Goal: Information Seeking & Learning: Learn about a topic

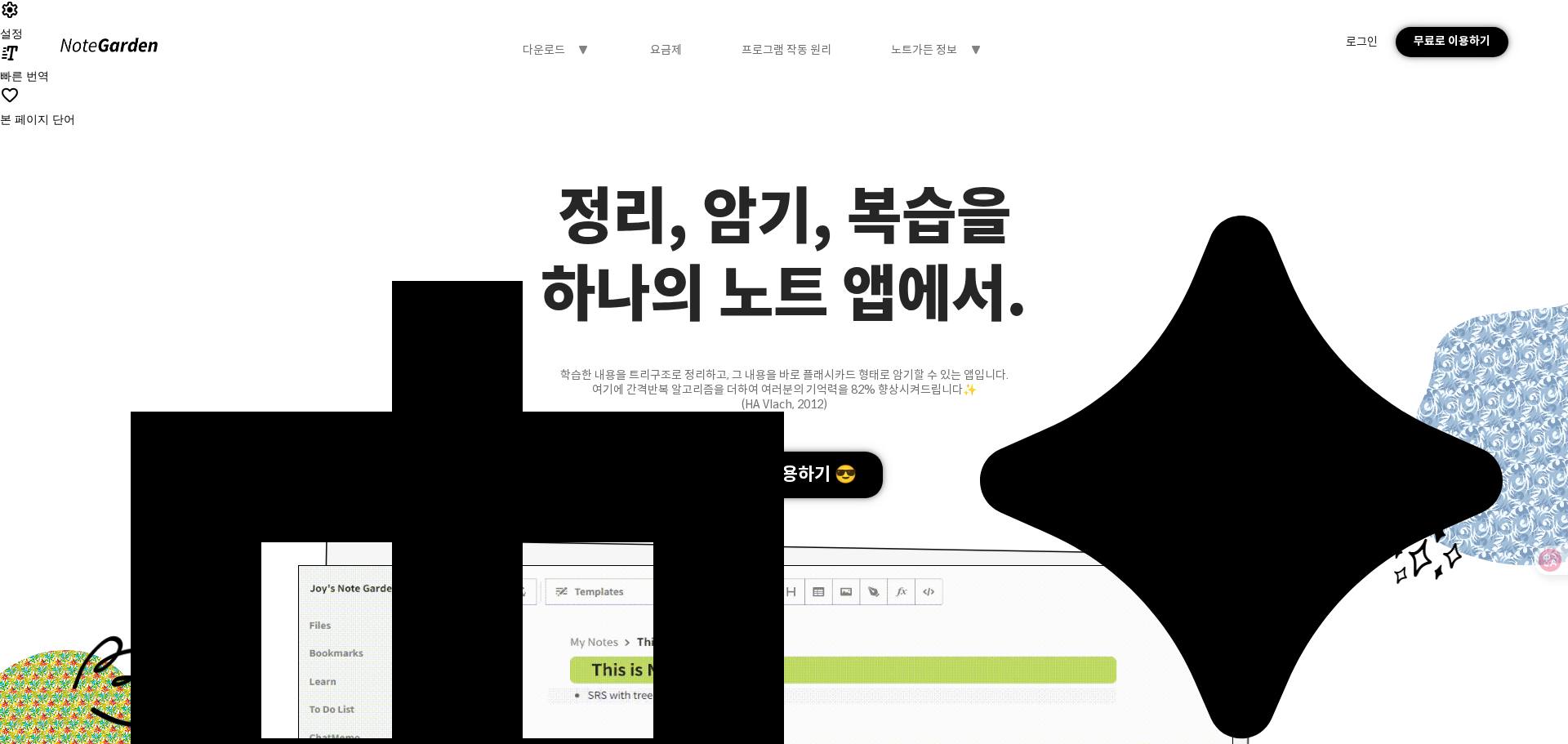
drag, startPoint x: 0, startPoint y: 0, endPoint x: 397, endPoint y: 159, distance: 427.7
click at [397, 159] on div "정리, 암기, 복습을 하나의 노트 앱에서. 학습한 내용을 트리구조로 정리하고, 그 내용을 바로 플래시카드 형태로 암기할 수 있는 앱입니다. 여…" at bounding box center [784, 580] width 1568 height 993
click at [967, 48] on div "노트가든 정보 symbol-triangle-down" at bounding box center [936, 50] width 91 height 15
click at [583, 46] on icon at bounding box center [583, 50] width 8 height 8
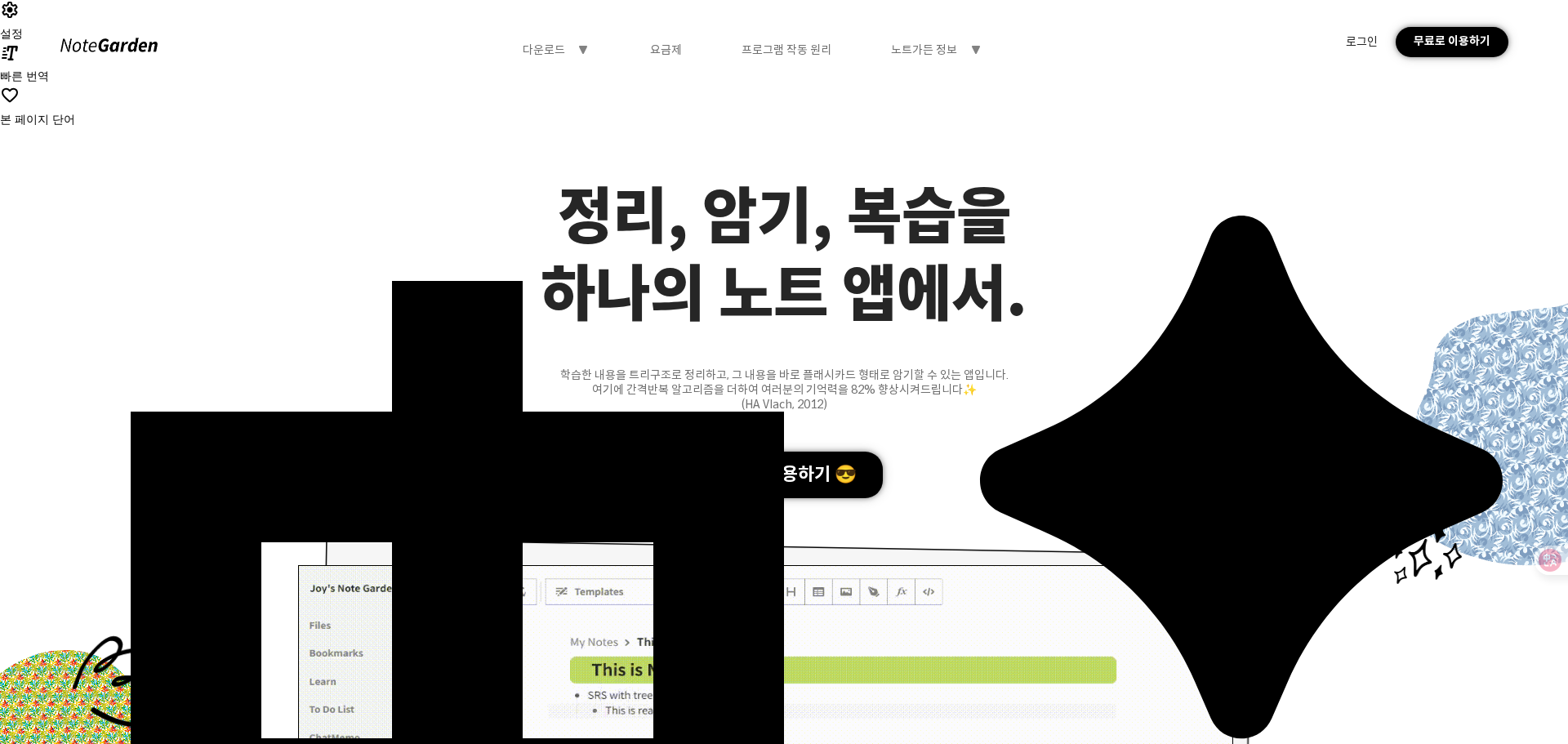
click at [976, 46] on icon at bounding box center [976, 50] width 8 height 8
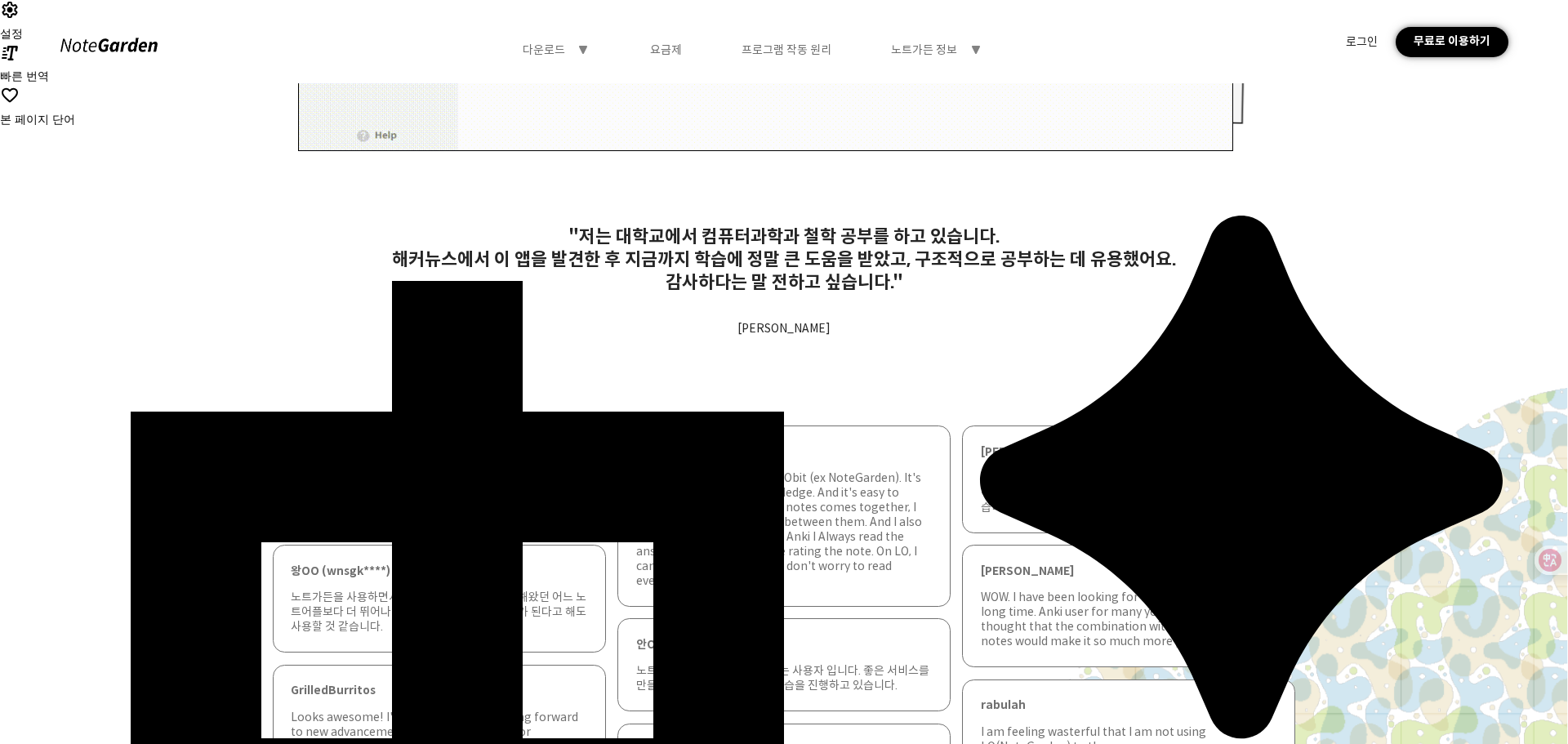
scroll to position [899, 0]
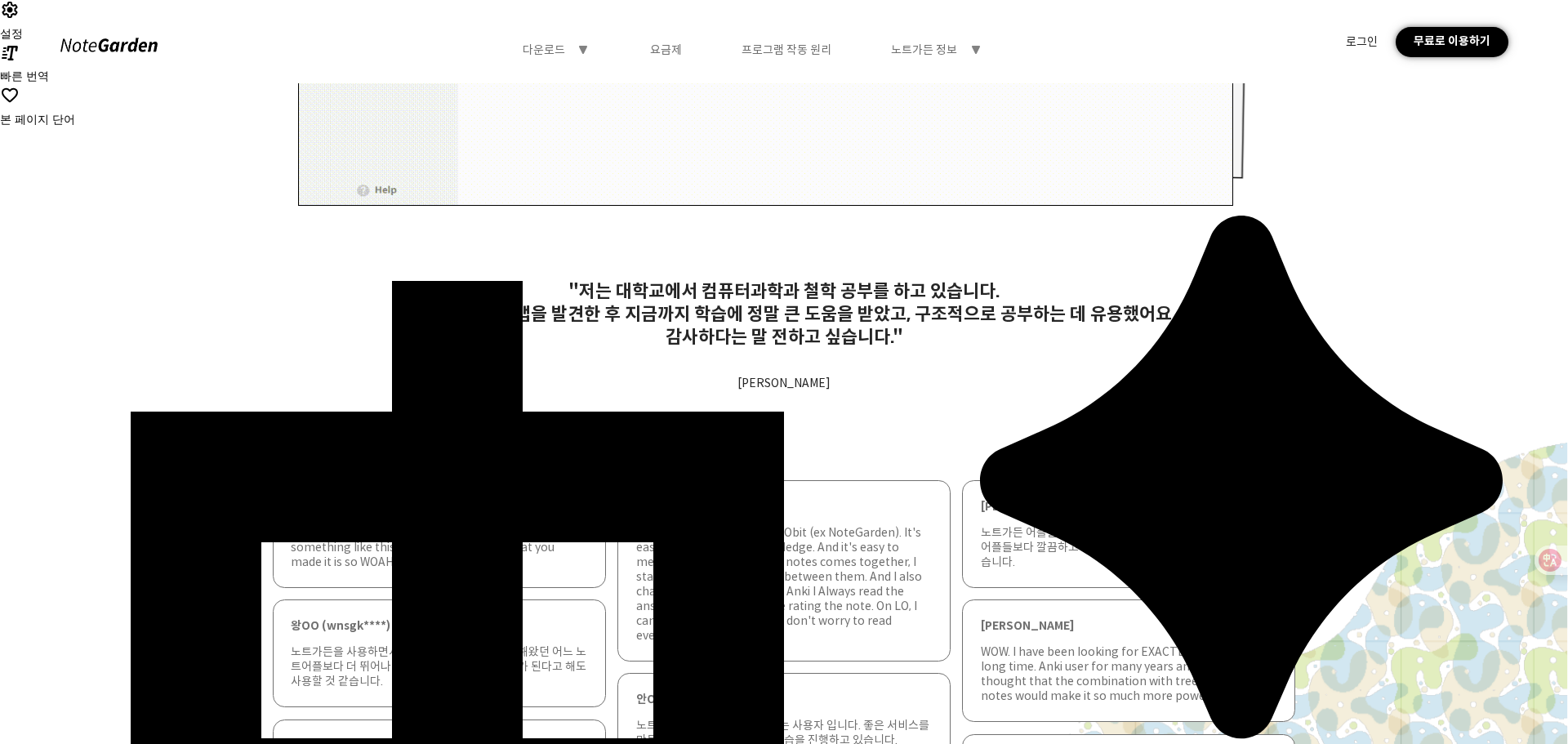
drag, startPoint x: 566, startPoint y: 283, endPoint x: 521, endPoint y: 283, distance: 45.0
click at [521, 283] on div ""저는 대학교에서 컴퓨터과학과 철학 공부를 하고 있습니다." at bounding box center [784, 291] width 1568 height 22
click at [222, 317] on div "해커뉴스에서 이 앱을 발견한 후 지금까지 학습에 정말 큰 도움을 받았고, 구조적으로 공부하는 데 유용했어요." at bounding box center [784, 314] width 1568 height 22
click at [228, 334] on div "감사하다는 말 전하고 싶습니다."" at bounding box center [784, 337] width 1568 height 22
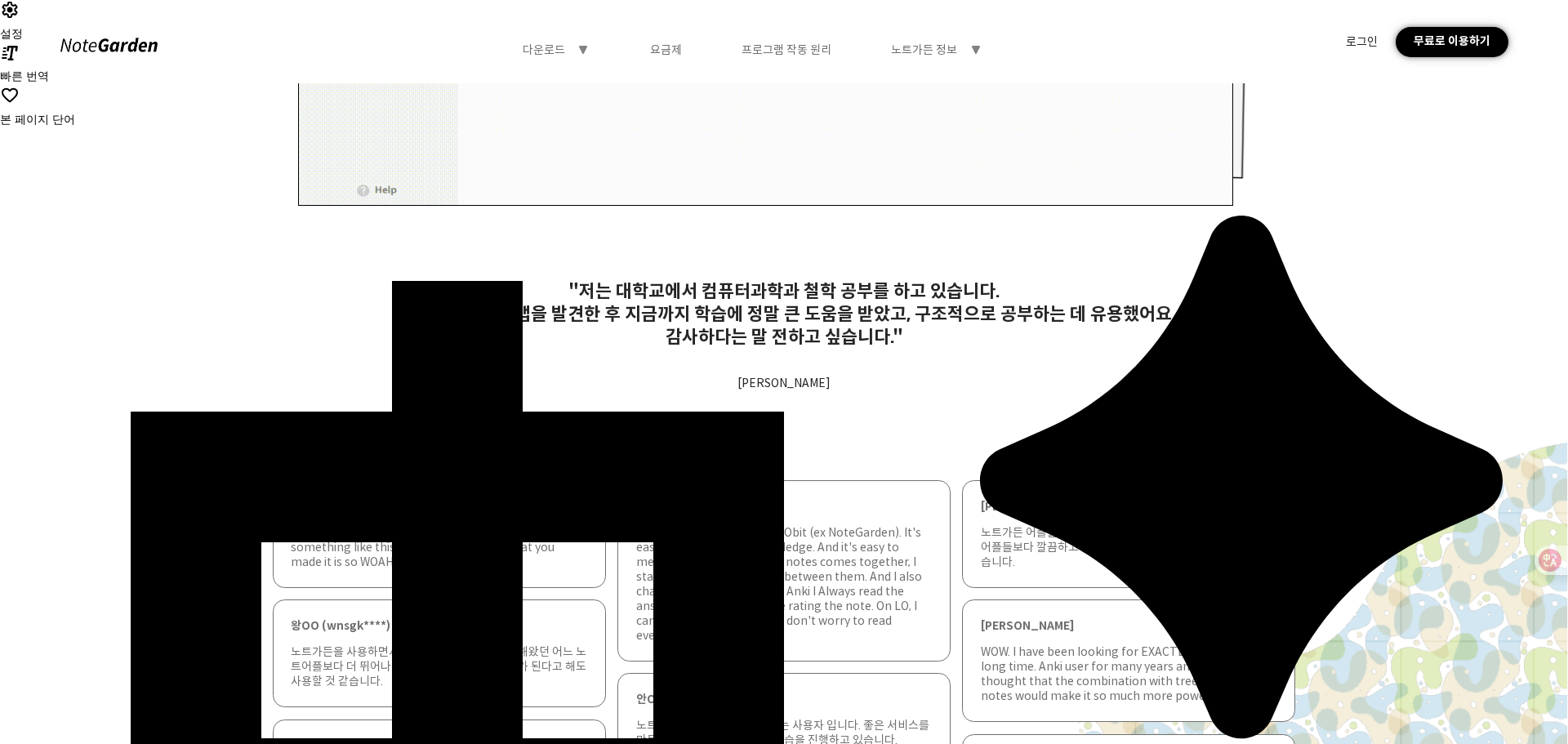
click at [212, 347] on div "감사하다는 말 전하고 싶습니다."" at bounding box center [784, 337] width 1568 height 22
click at [169, 336] on div "감사하다는 말 전하고 싶습니다."" at bounding box center [784, 337] width 1568 height 22
drag, startPoint x: 186, startPoint y: 310, endPoint x: 197, endPoint y: 289, distance: 23.7
click at [191, 302] on div ""저는 대학교에서 컴퓨터과학과 철학 공부를 하고 있습니다. 해커뉴스에서 이 앱을 발견한 후 지금까지 학습에 정말 큰 도움을 받았고, 구조적으로…" at bounding box center [784, 314] width 1568 height 68
click at [186, 327] on div "감사하다는 말 전하고 싶습니다."" at bounding box center [784, 337] width 1568 height 22
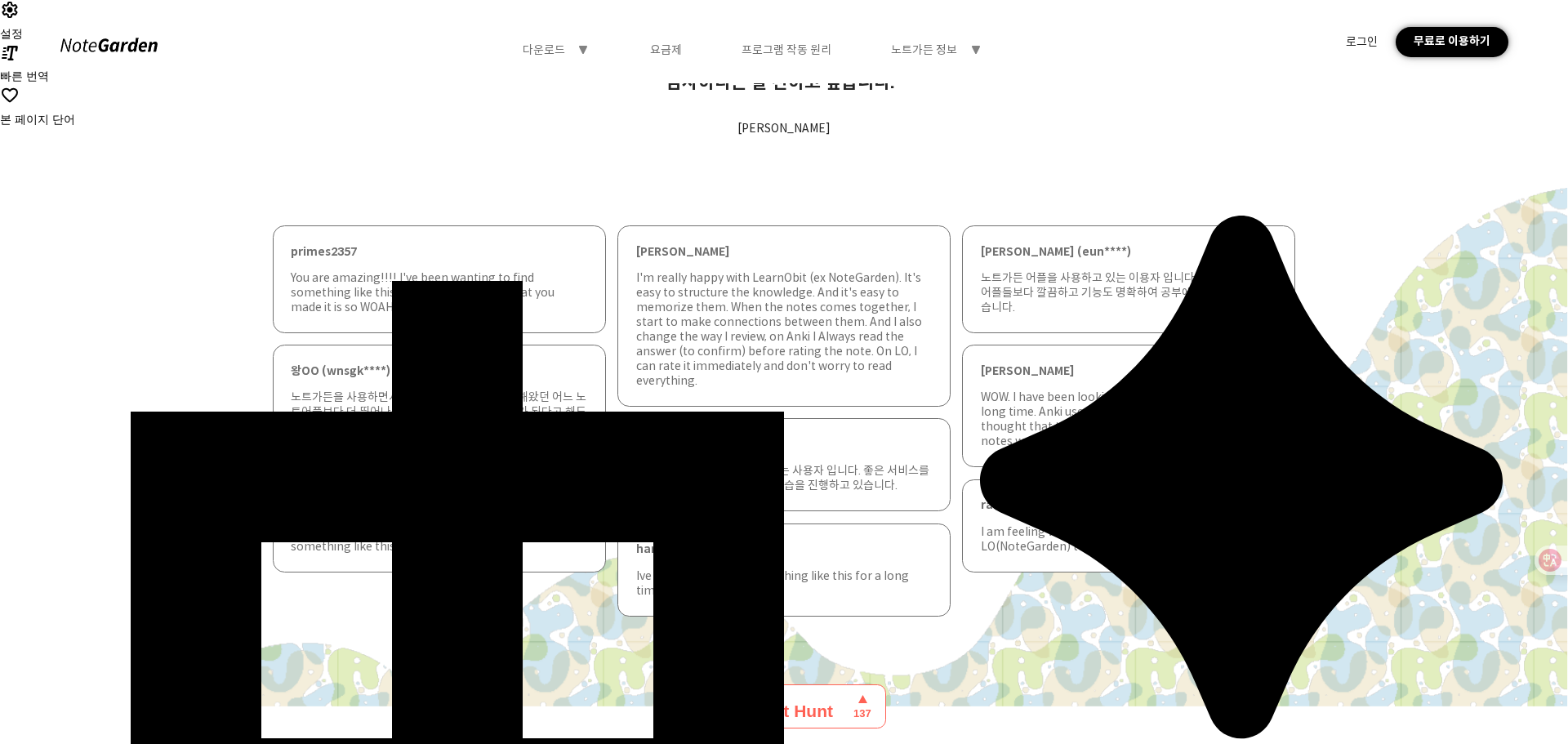
drag, startPoint x: 189, startPoint y: 301, endPoint x: 196, endPoint y: 431, distance: 130.2
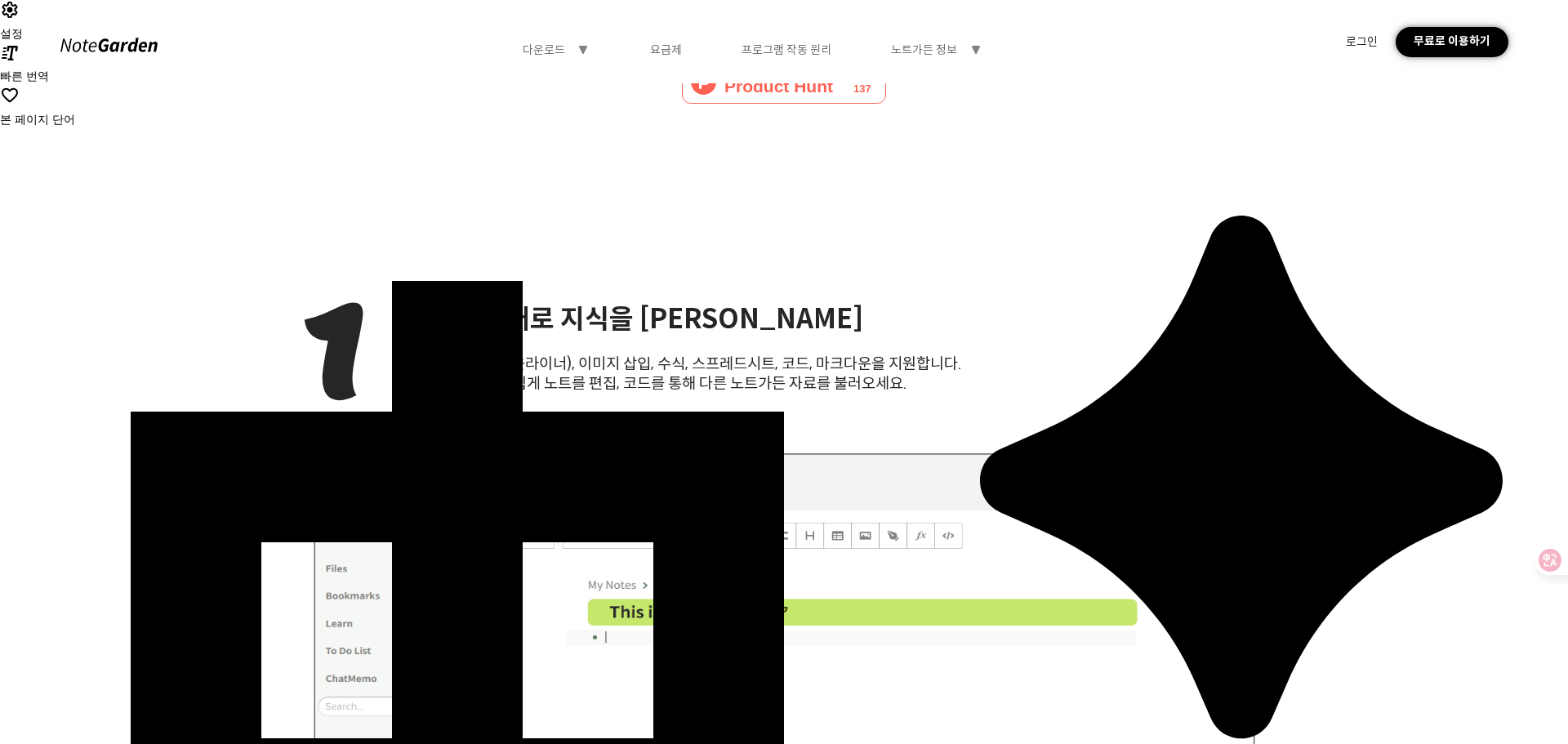
drag, startPoint x: 201, startPoint y: 315, endPoint x: 209, endPoint y: 444, distance: 129.2
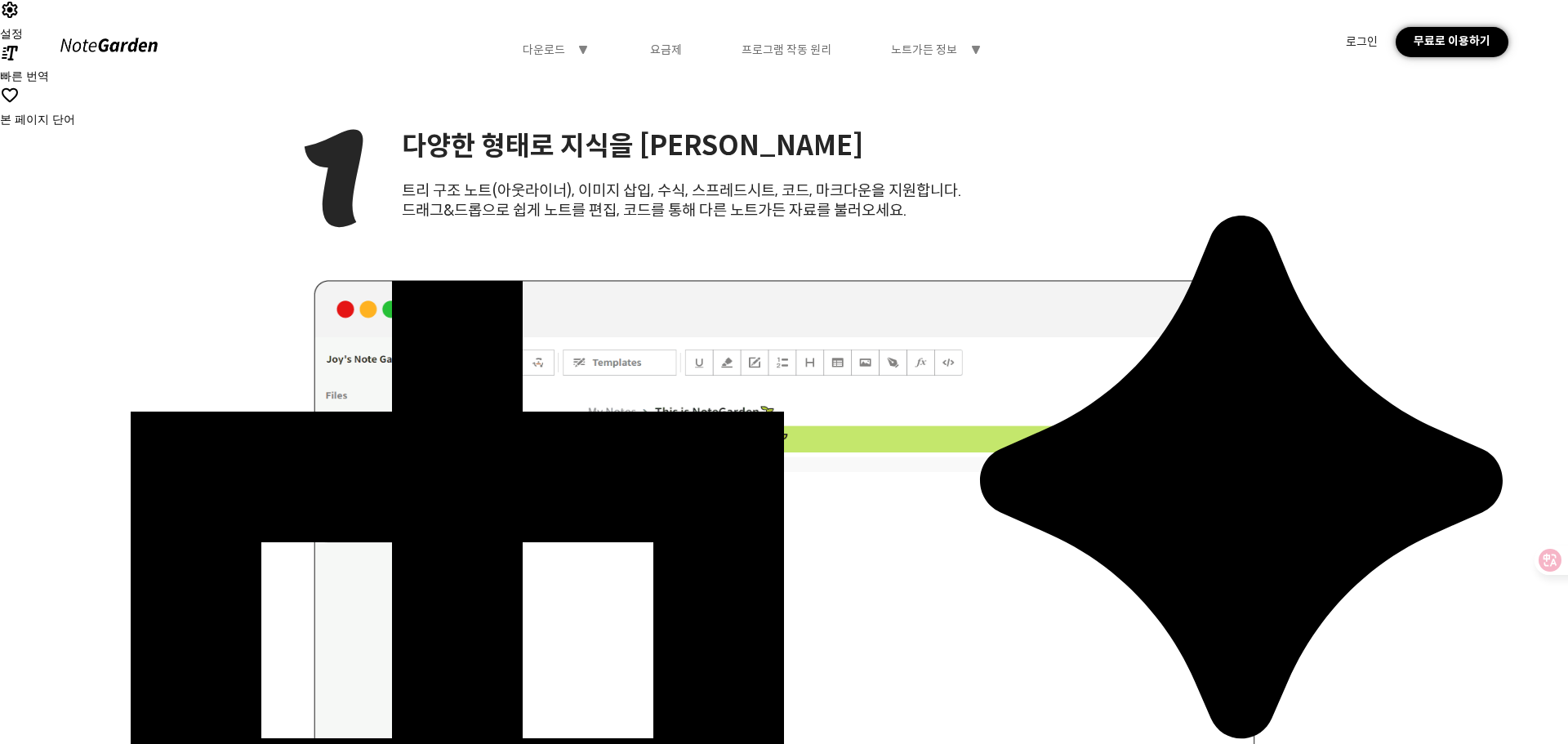
drag, startPoint x: 199, startPoint y: 341, endPoint x: 197, endPoint y: 369, distance: 28.1
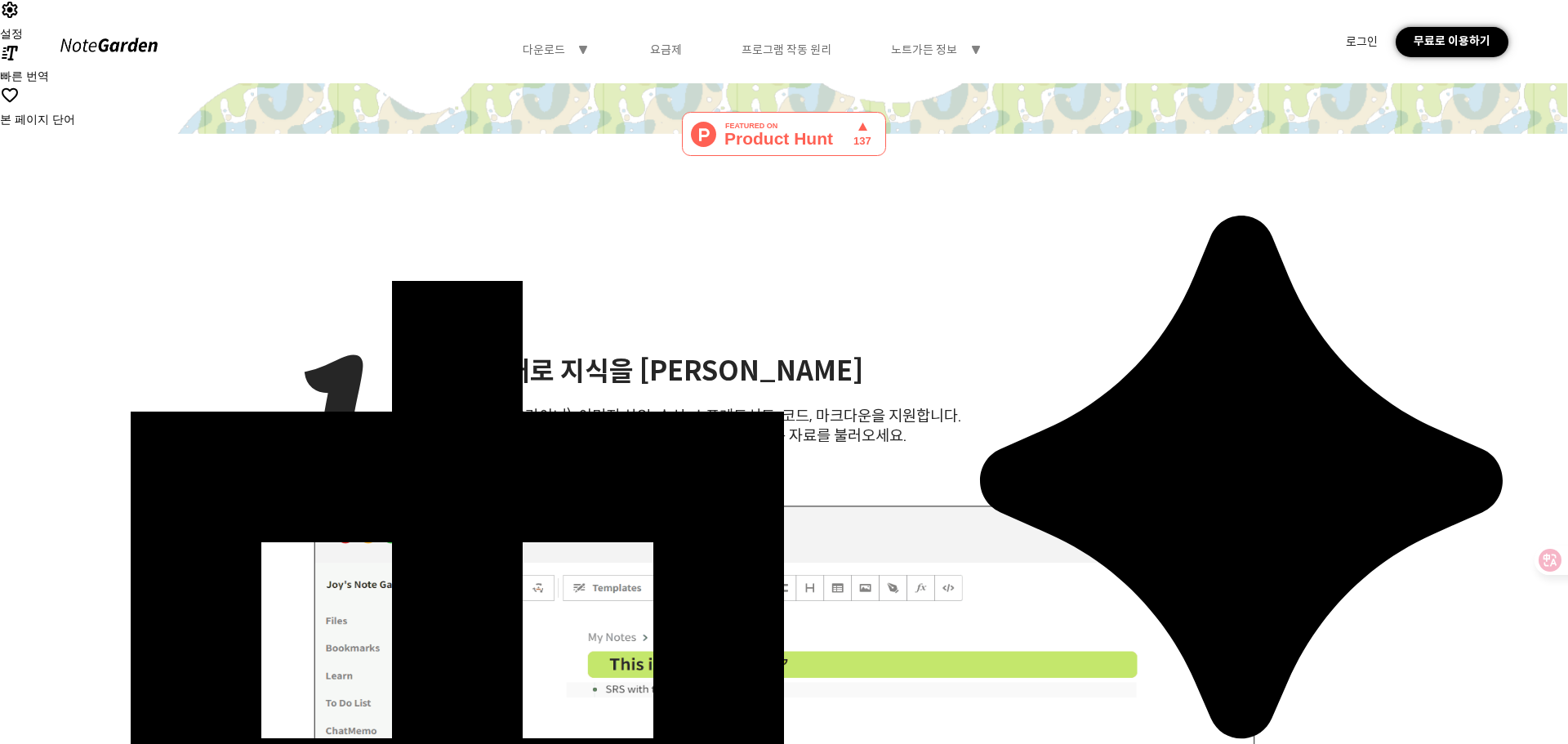
drag, startPoint x: 195, startPoint y: 374, endPoint x: 208, endPoint y: 247, distance: 127.7
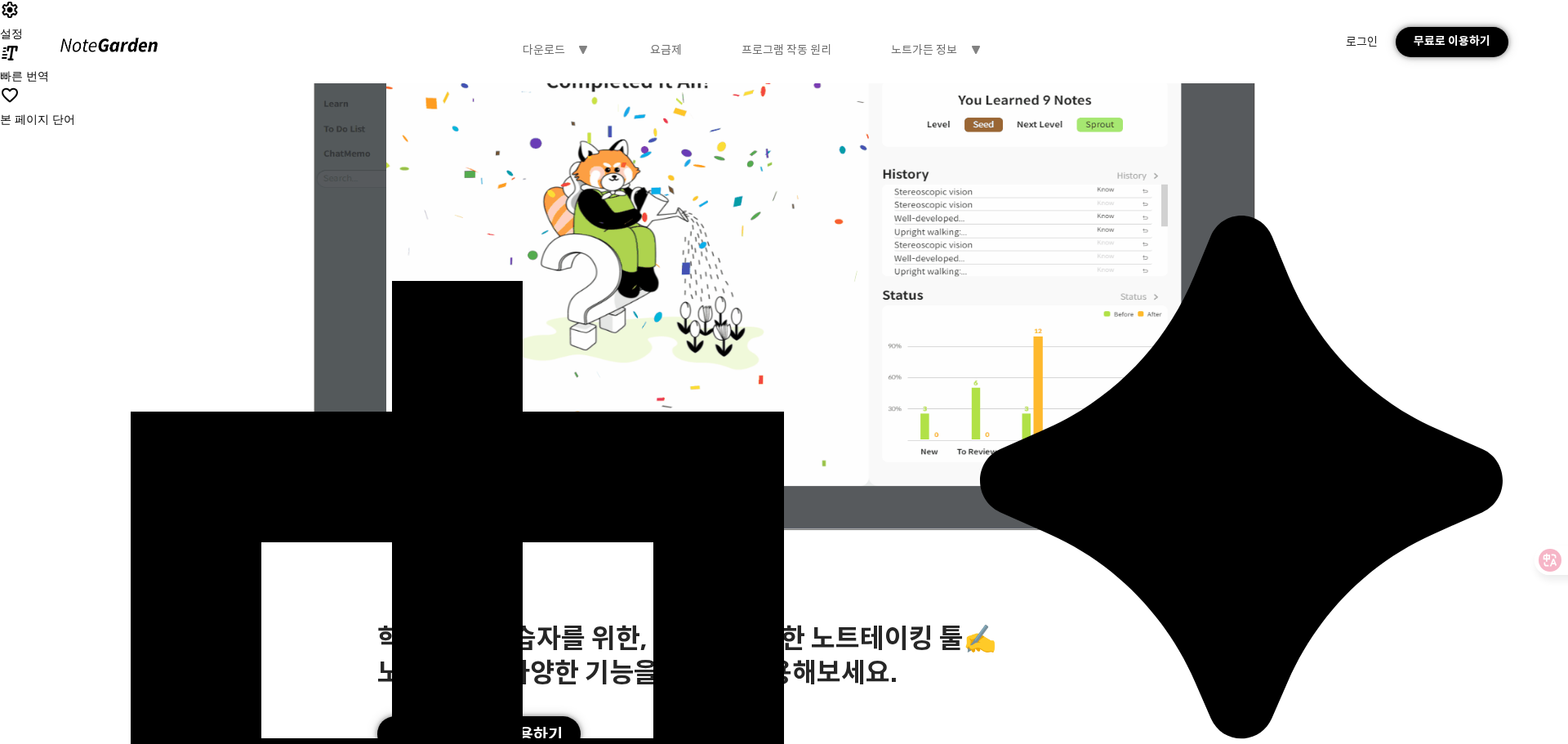
drag, startPoint x: 167, startPoint y: 299, endPoint x: 152, endPoint y: 430, distance: 131.9
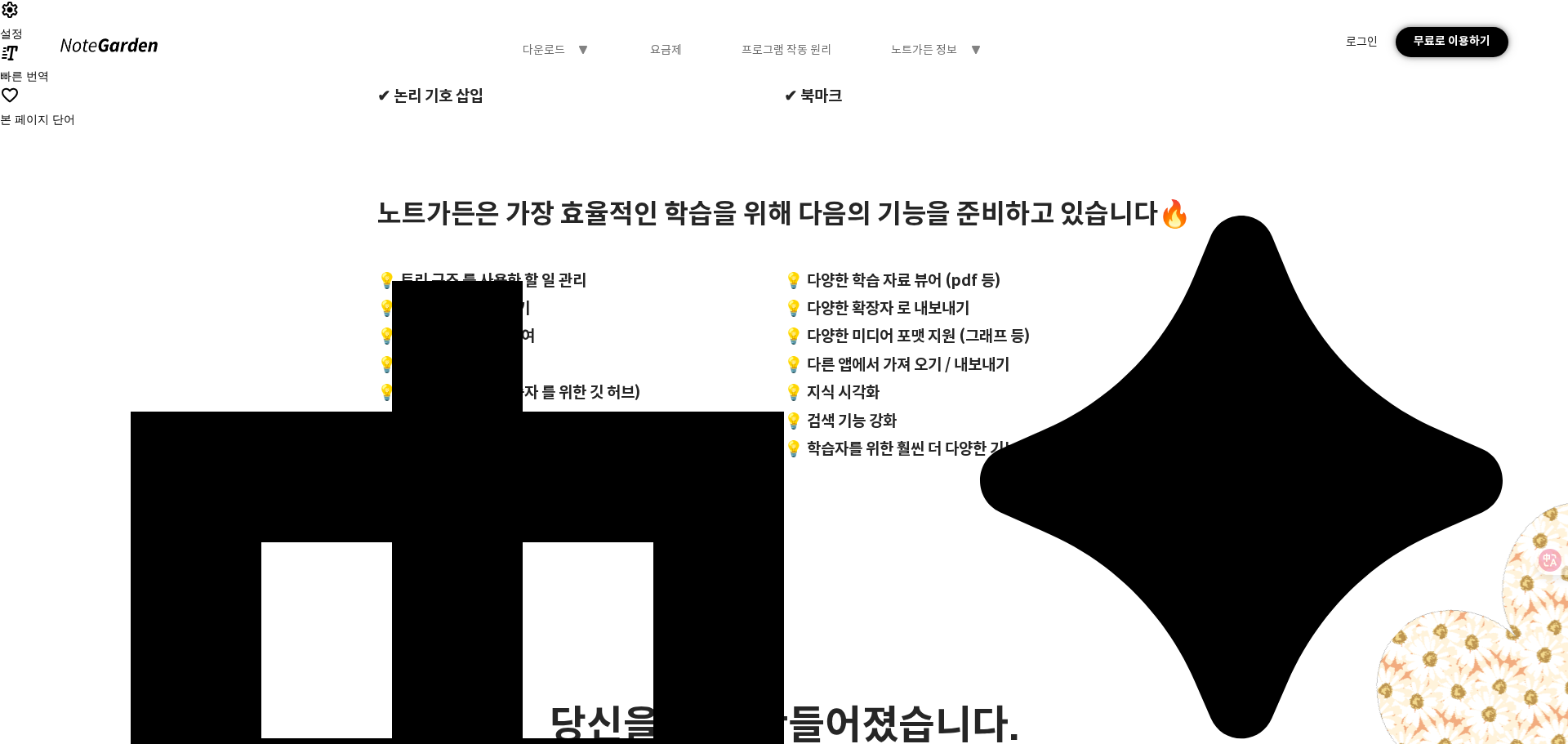
drag, startPoint x: 178, startPoint y: 417, endPoint x: 172, endPoint y: 470, distance: 53.3
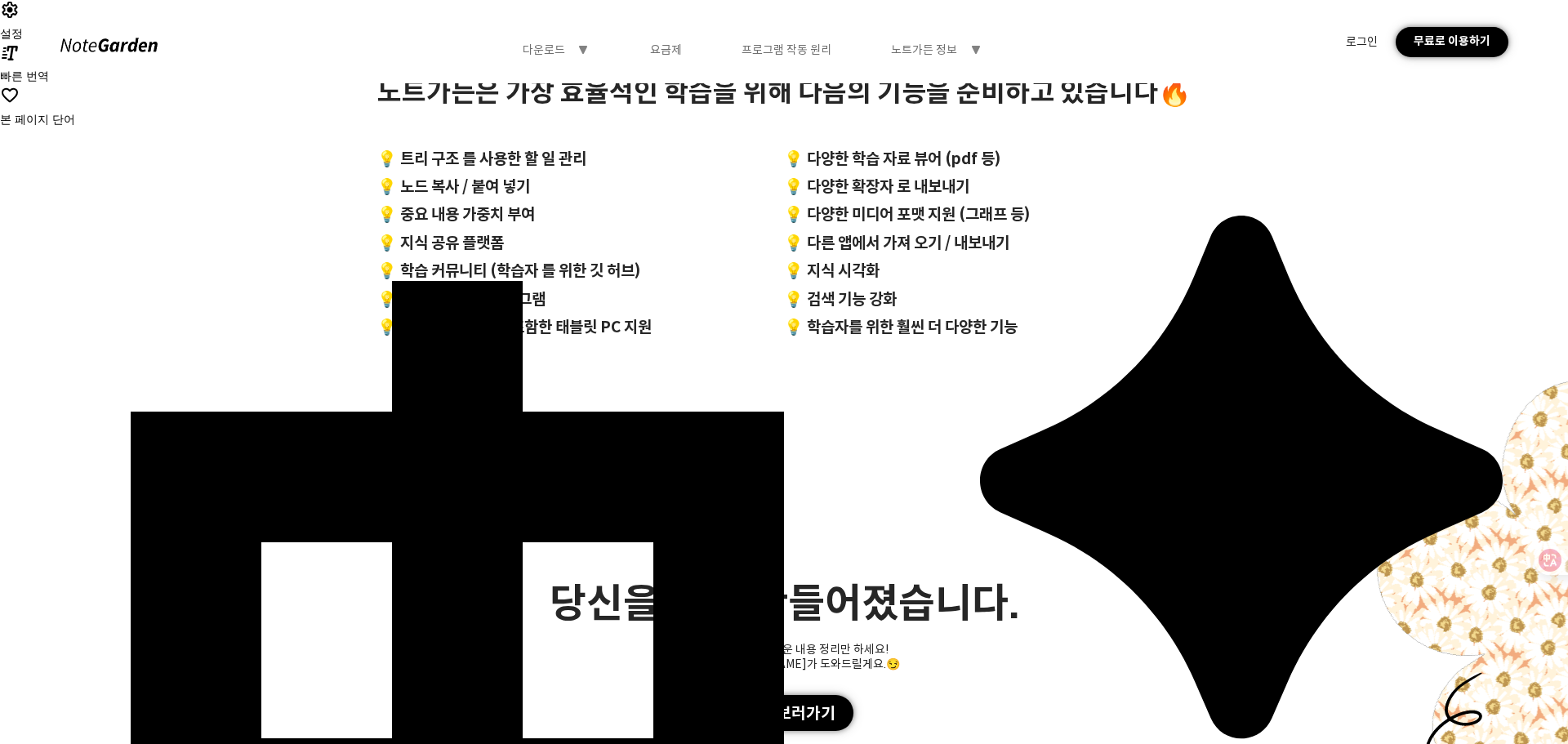
drag, startPoint x: 183, startPoint y: 290, endPoint x: 187, endPoint y: 483, distance: 193.0
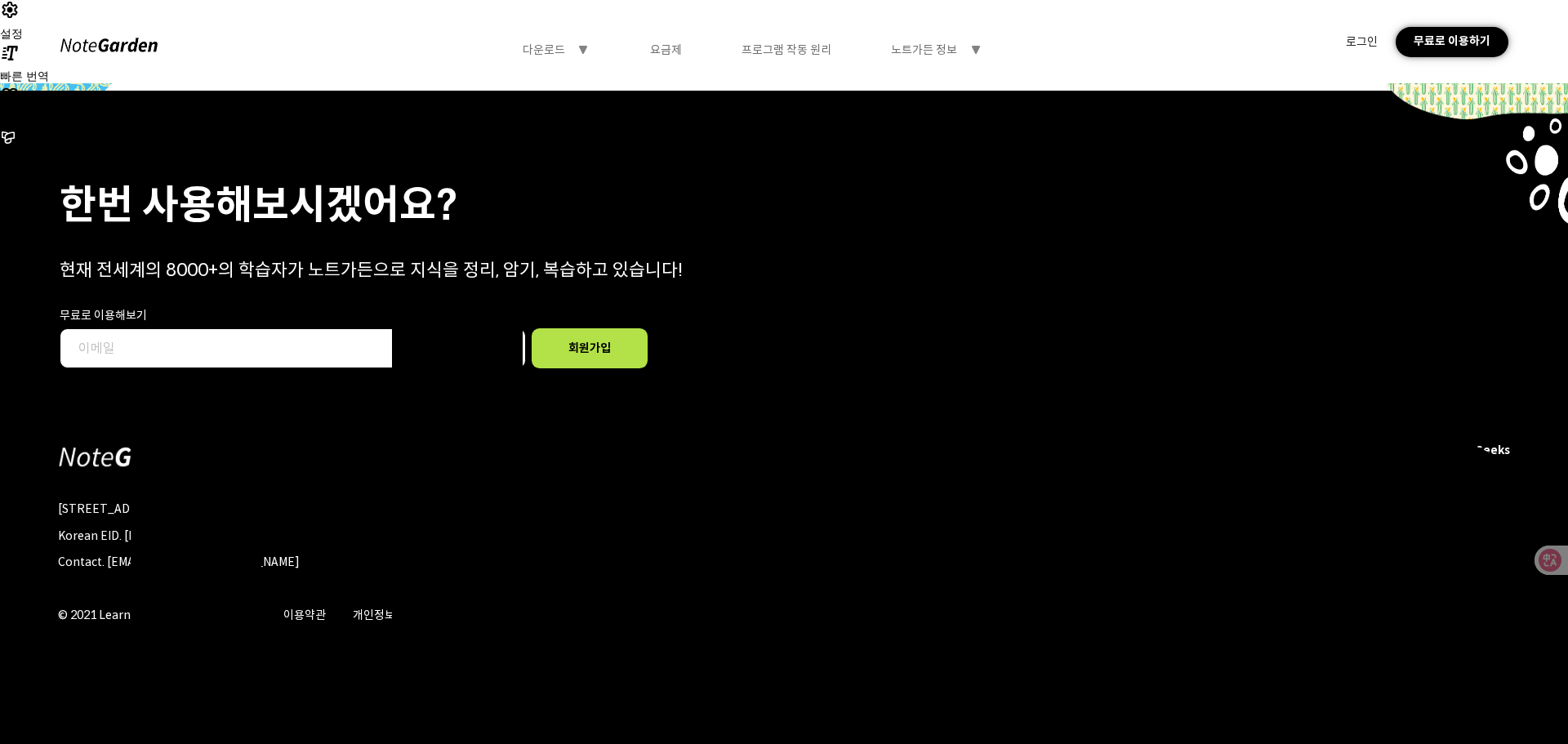
drag, startPoint x: 222, startPoint y: 291, endPoint x: 205, endPoint y: 454, distance: 163.9
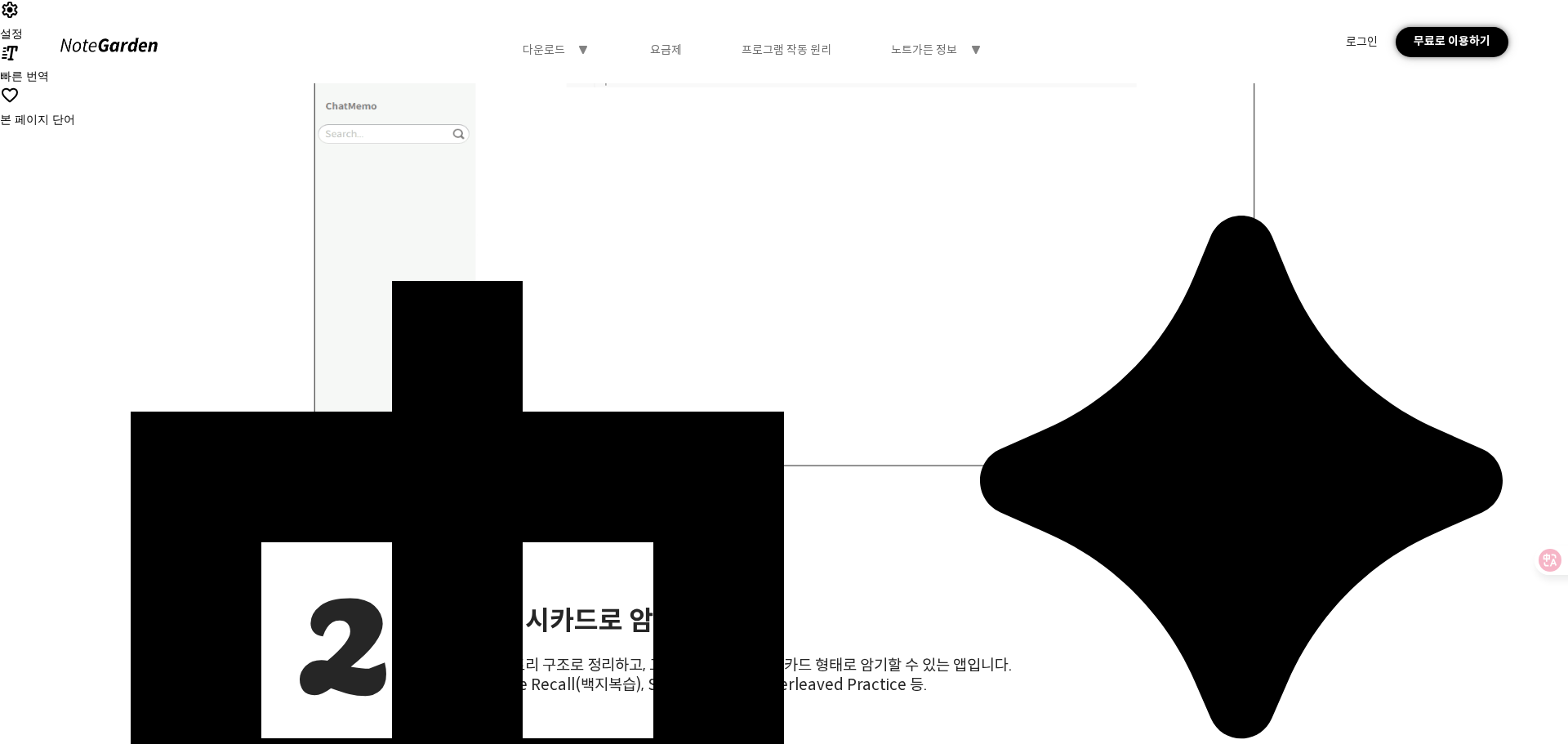
scroll to position [0, 0]
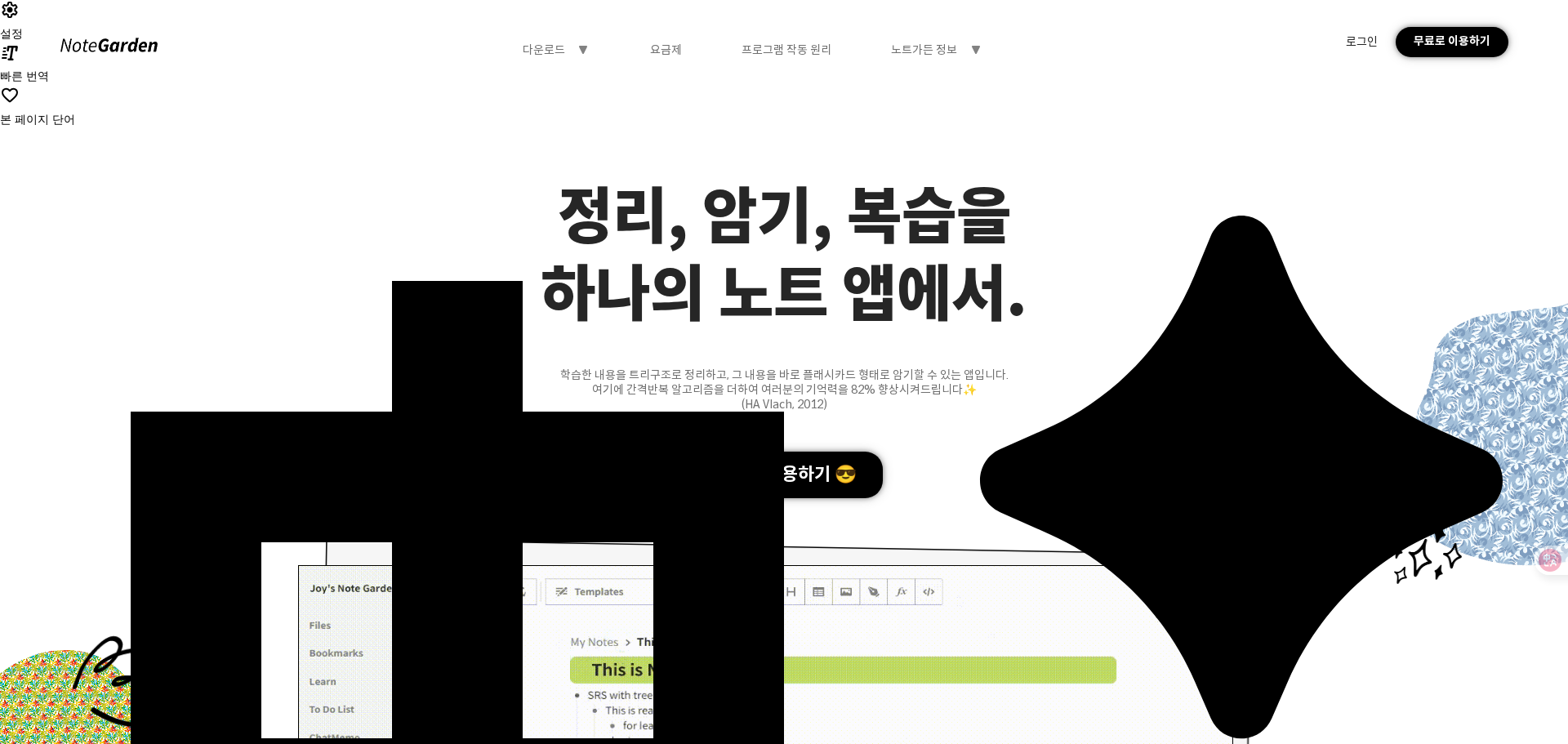
drag, startPoint x: 635, startPoint y: 457, endPoint x: 601, endPoint y: 146, distance: 312.9
click at [637, 49] on div "다운로드 symbol-triangle-down 요금제 프로그램 작동 원리 노트가든 정보 symbol-triangle-down" at bounding box center [753, 50] width 460 height 15
click at [662, 45] on div "요금제" at bounding box center [666, 50] width 32 height 15
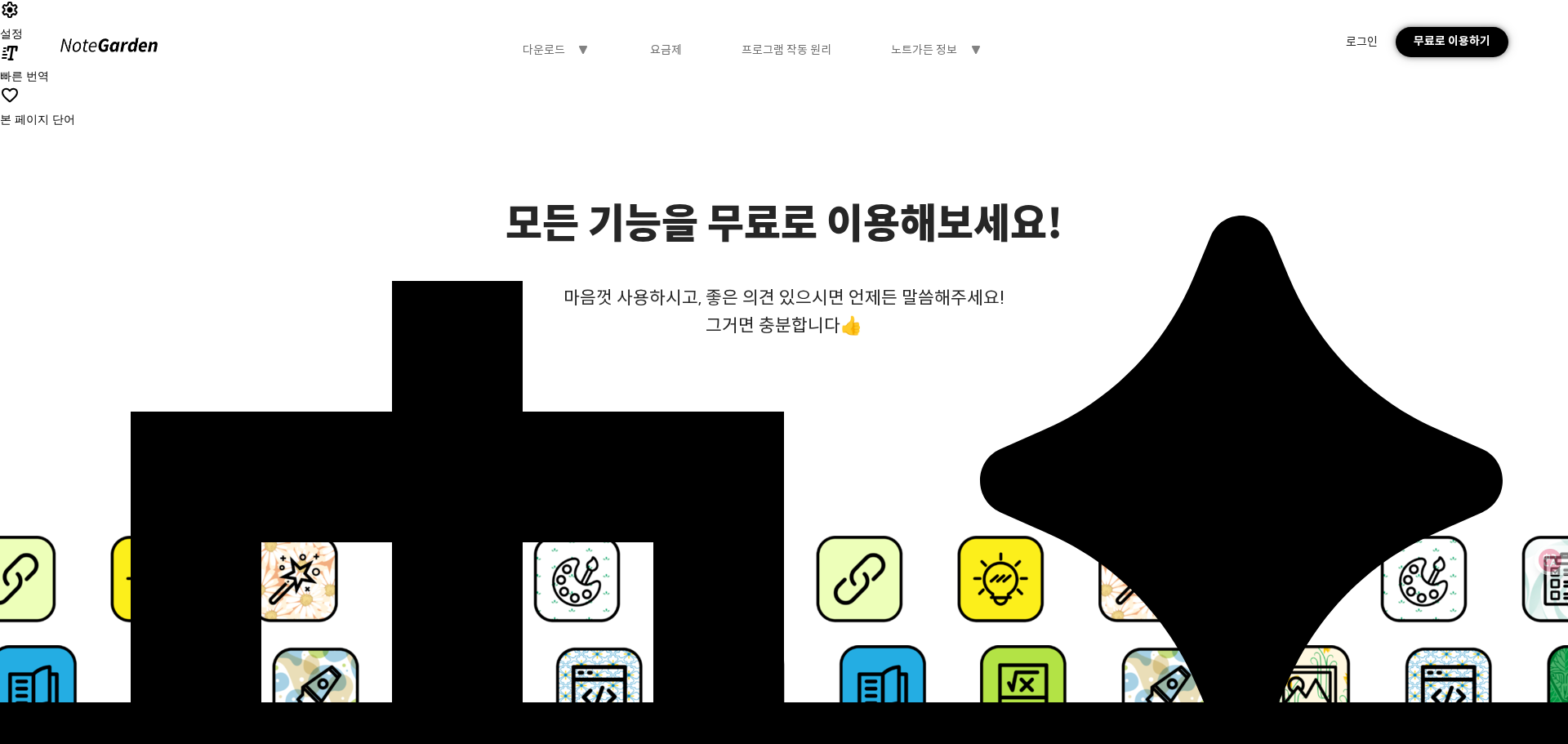
scroll to position [426, 0]
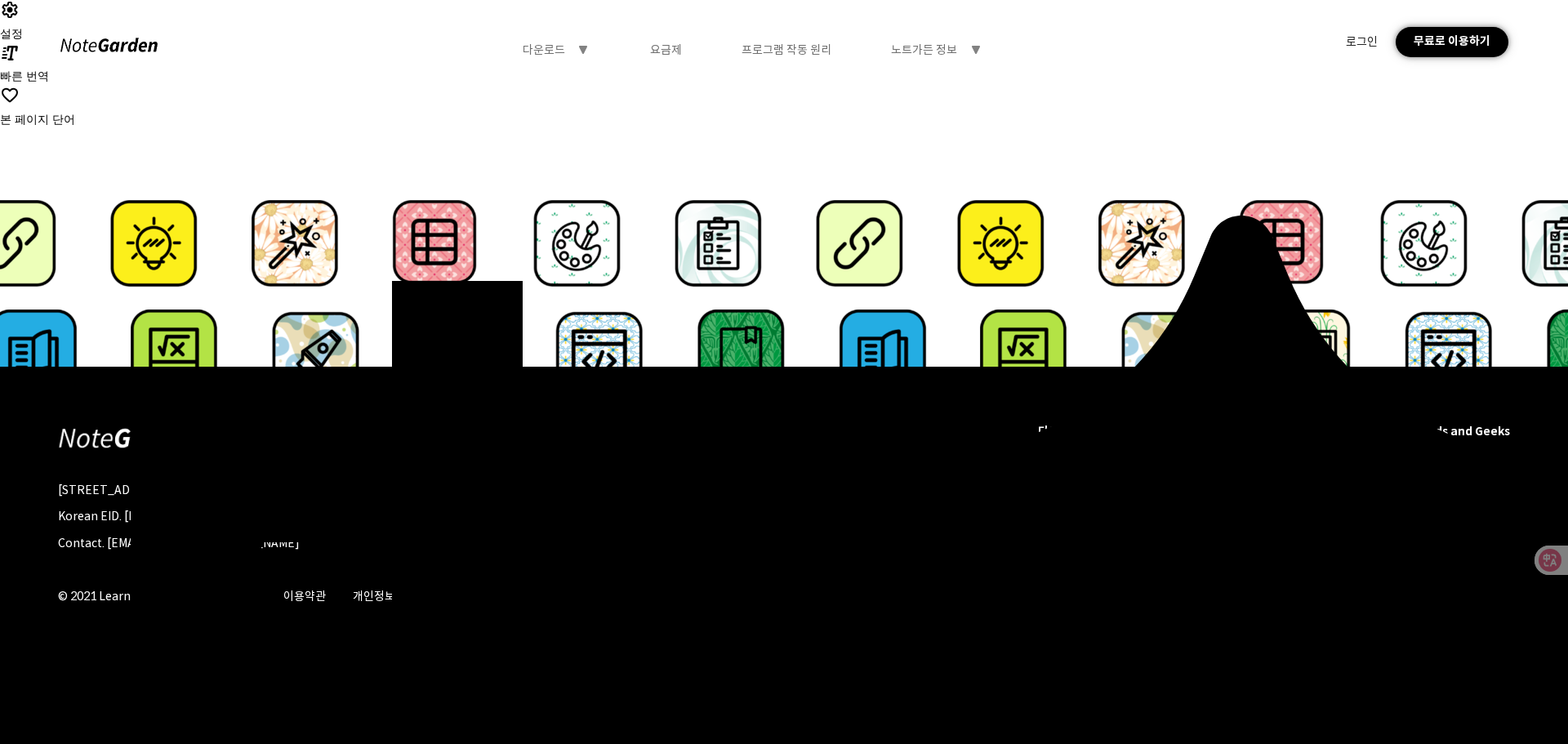
drag, startPoint x: 425, startPoint y: 245, endPoint x: 418, endPoint y: 396, distance: 151.2
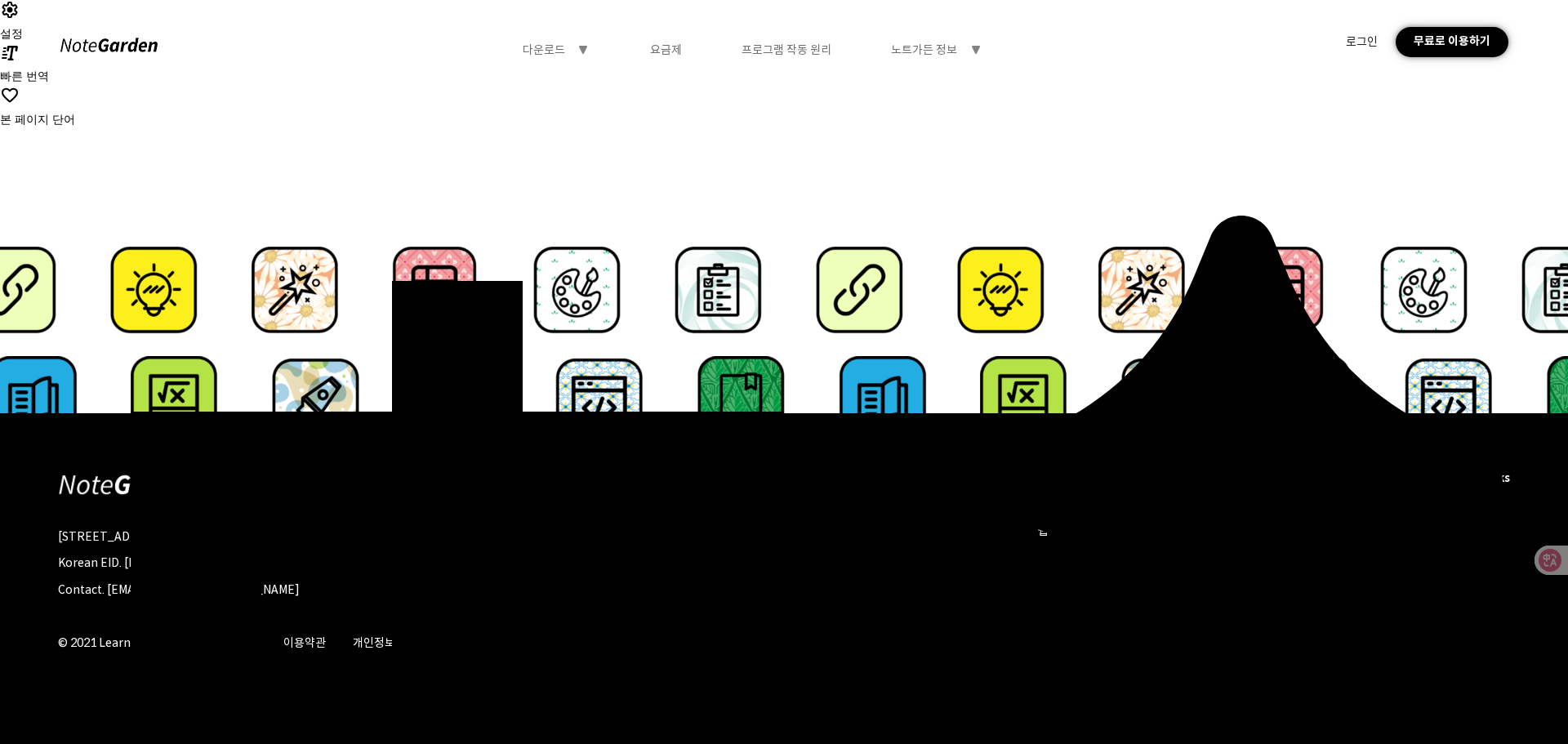
scroll to position [0, 0]
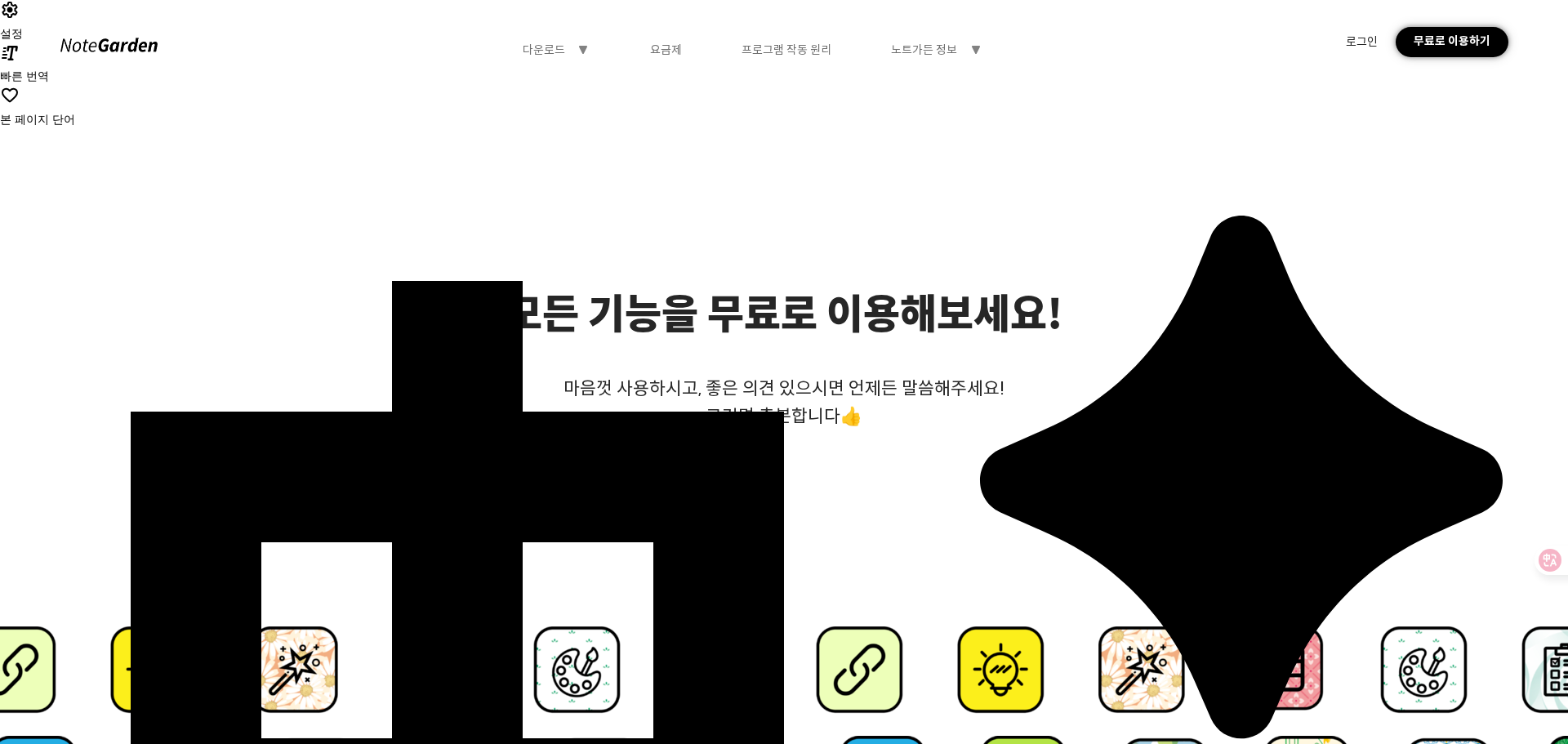
drag, startPoint x: 594, startPoint y: 458, endPoint x: 551, endPoint y: 159, distance: 302.1
click at [548, 50] on div "다운로드" at bounding box center [544, 50] width 42 height 15
click at [677, 42] on div "요금제" at bounding box center [666, 50] width 32 height 15
click at [670, 46] on div "요금제" at bounding box center [666, 50] width 32 height 15
click at [792, 50] on div "프로그램 작동 원리" at bounding box center [786, 50] width 90 height 15
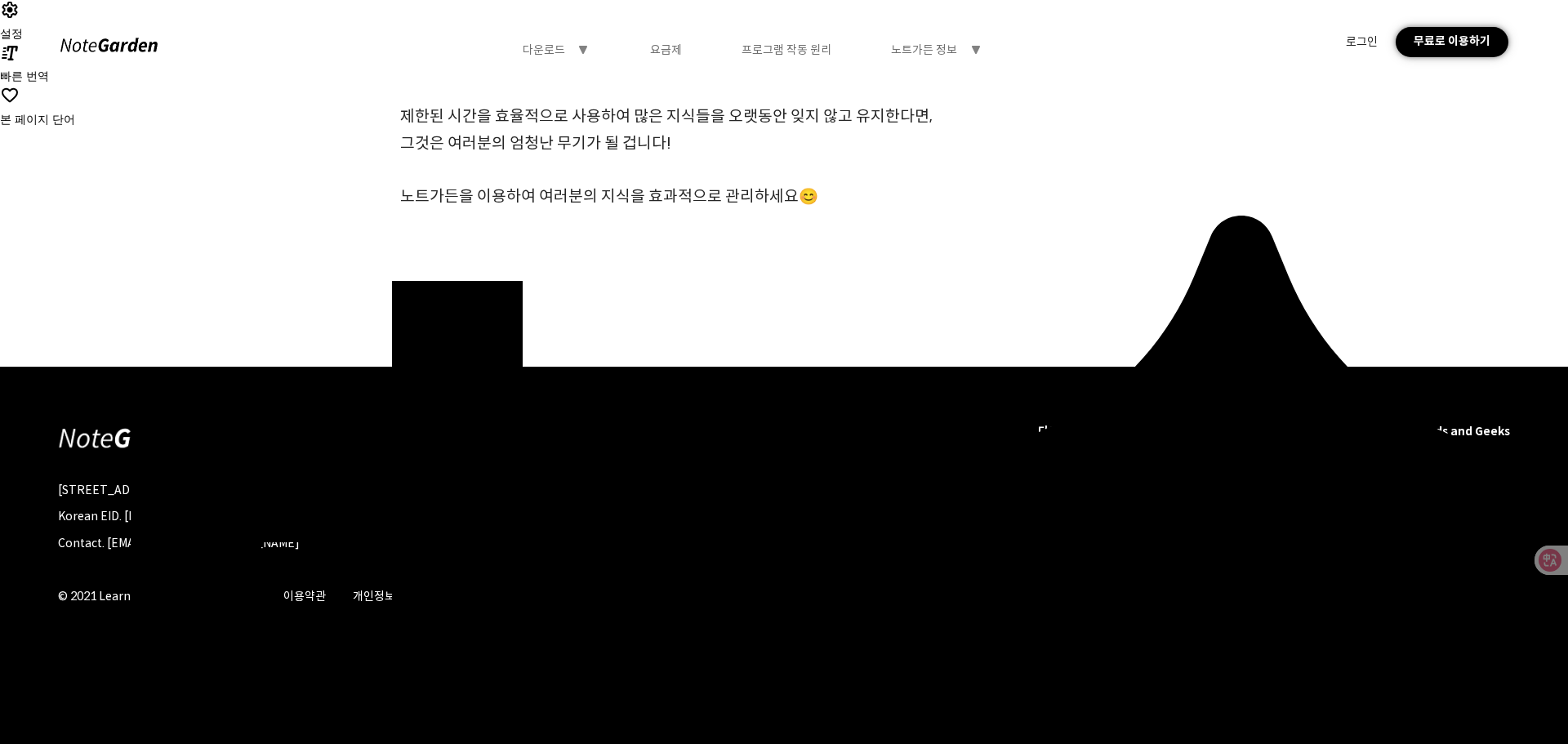
drag, startPoint x: 734, startPoint y: 189, endPoint x: 718, endPoint y: 372, distance: 183.7
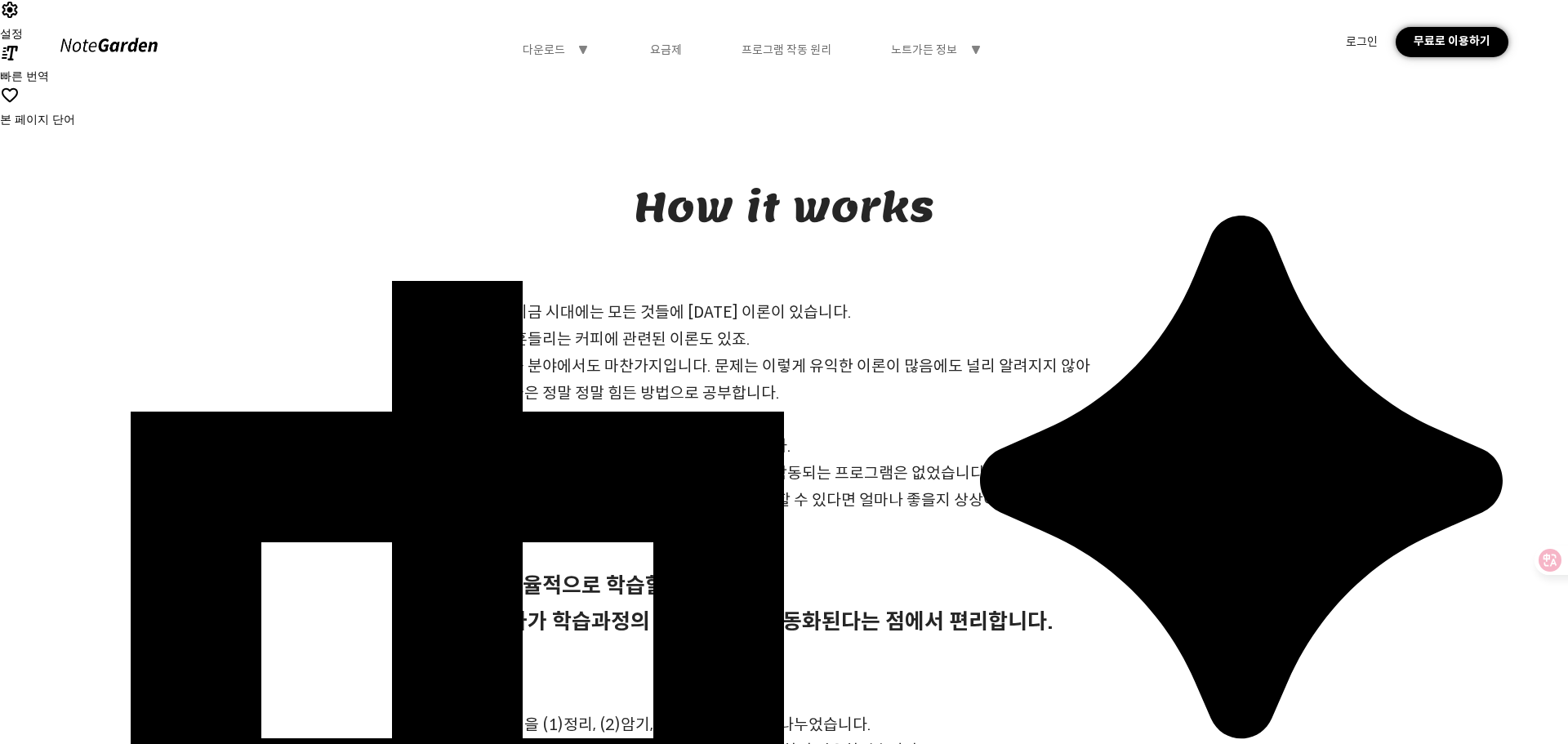
drag, startPoint x: 715, startPoint y: 201, endPoint x: 679, endPoint y: 34, distance: 170.8
click at [955, 47] on div "노트가든 정보" at bounding box center [924, 50] width 67 height 15
